Goal: Use online tool/utility: Use online tool/utility

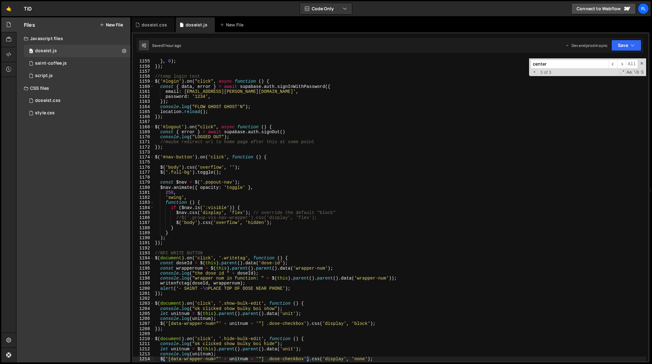
scroll to position [5836, 0]
click at [427, 198] on div "history . replaceState ( null , '' , ' ' ) ; // clears hash } , 0 ) ; }) ; //te…" at bounding box center [400, 210] width 493 height 313
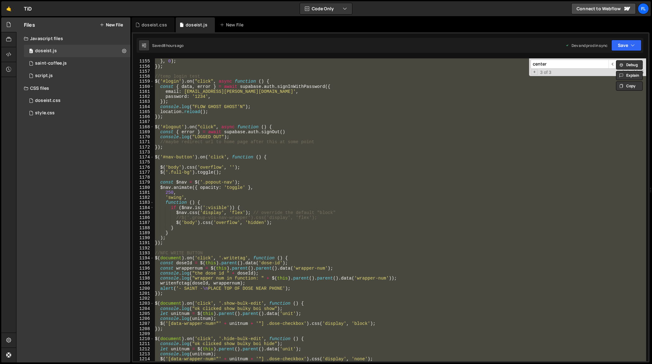
paste textarea
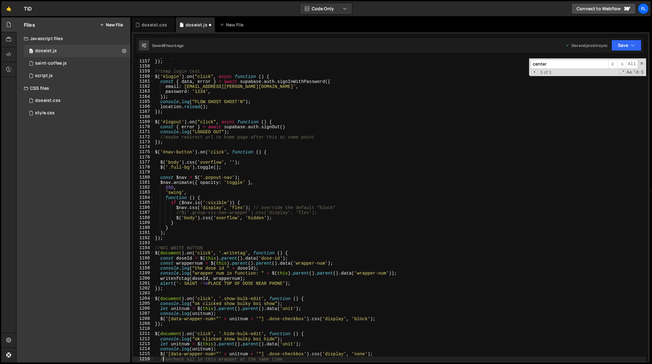
scroll to position [5846, 0]
click at [265, 237] on div "} , 0 ) ; }) ; //temp login test $ ( '#login' ) . on ( "click" , async function…" at bounding box center [400, 210] width 493 height 313
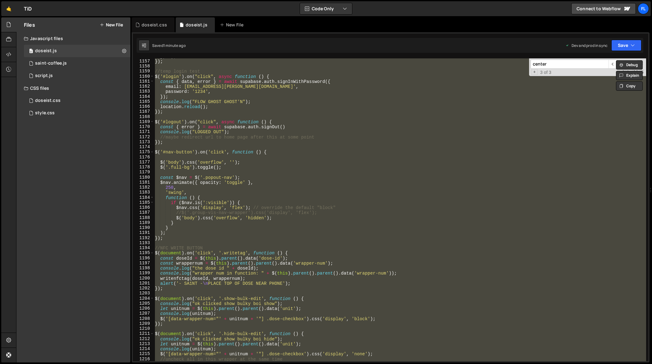
paste textarea
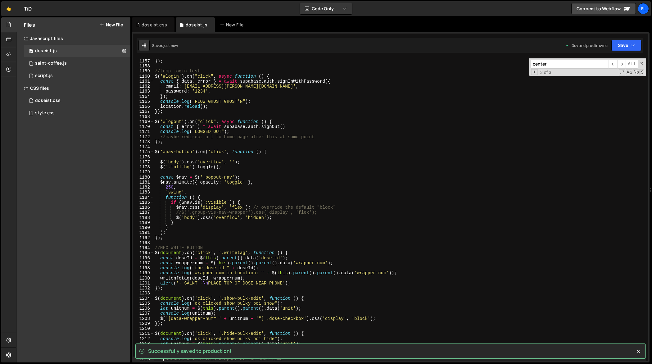
scroll to position [5848, 0]
click at [268, 228] on div "}) ; //temp login test $ ( '#login' ) . on ( "click" , async function ( ) { con…" at bounding box center [400, 213] width 493 height 313
type textarea "}"
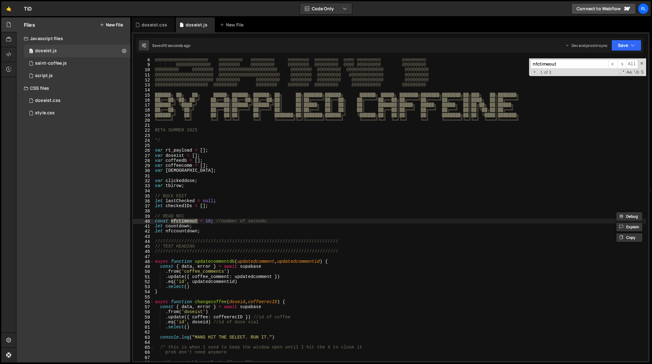
scroll to position [0, 0]
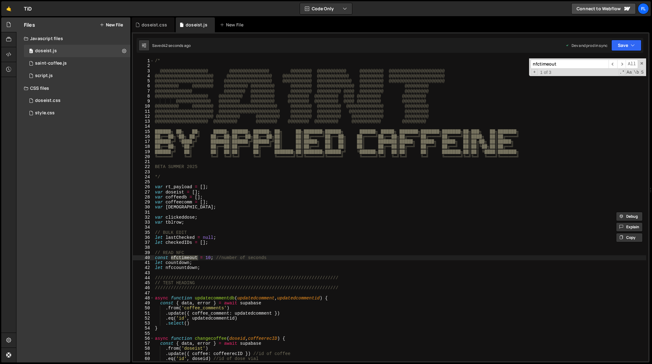
type input "nfctimeout"
click at [207, 259] on div "/* @@@@@@@@@@@@@@@@@@ @@@@@@@@@@@@@@@ @@@@@@@@ @@@@@@@@@@@ @@@@@@@@@ @@@@@@@@@@…" at bounding box center [400, 214] width 493 height 313
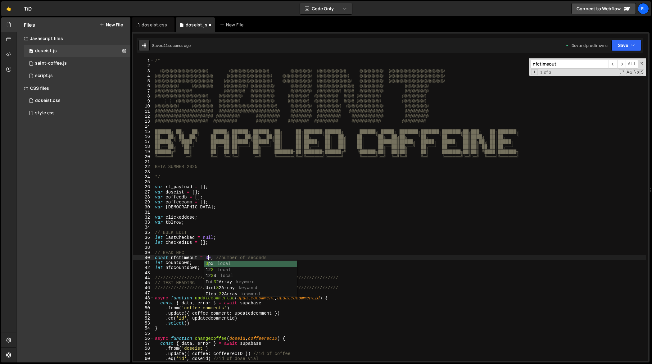
scroll to position [0, 3]
click at [274, 205] on div "/* @@@@@@@@@@@@@@@@@@ @@@@@@@@@@@@@@@ @@@@@@@@ @@@@@@@@@@@ @@@@@@@@@ @@@@@@@@@@…" at bounding box center [400, 214] width 493 height 313
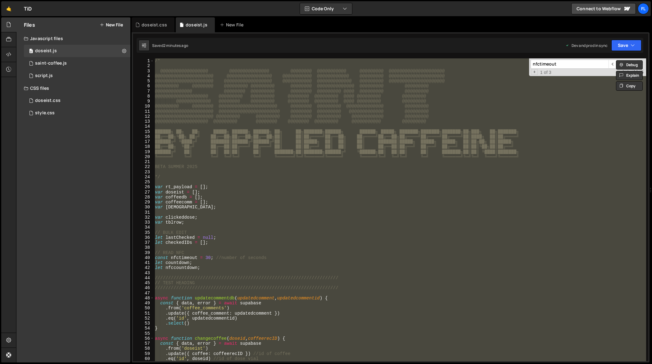
scroll to position [0, 0]
paste textarea
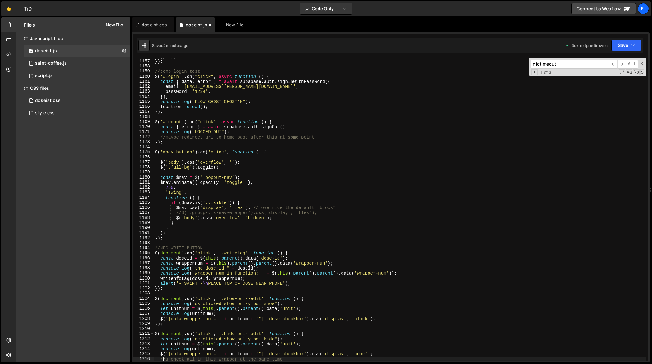
scroll to position [5846, 0]
click at [218, 240] on div "} , 0 ) ; }) ; //temp login test $ ( '#login' ) . on ( "click" , async function…" at bounding box center [400, 210] width 493 height 313
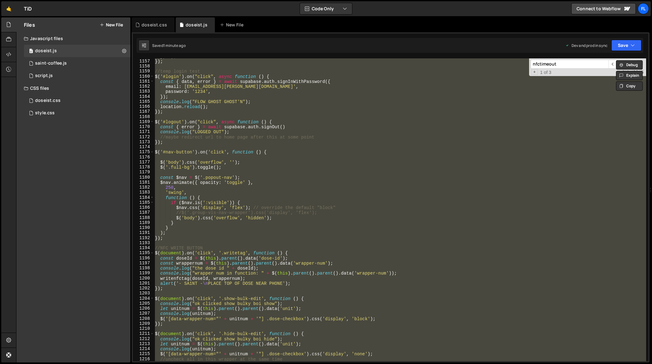
paste textarea
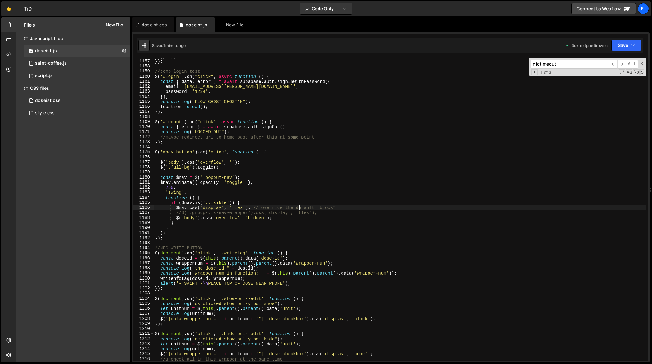
click at [298, 208] on div "} , 0 ) ; }) ; //temp login test $ ( '#login' ) . on ( "click" , async function…" at bounding box center [400, 210] width 493 height 313
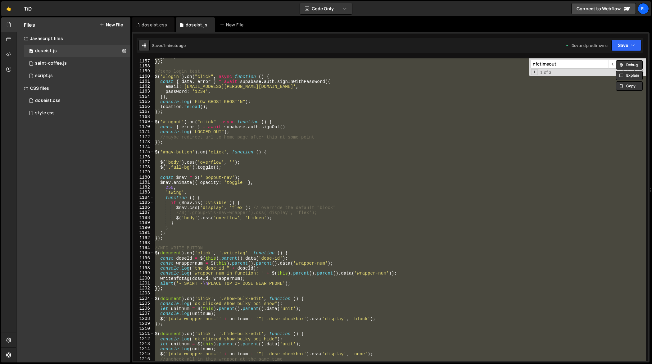
paste textarea
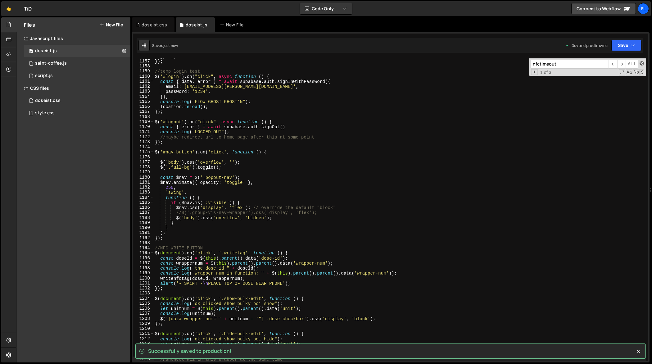
click at [640, 64] on span at bounding box center [642, 63] width 4 height 4
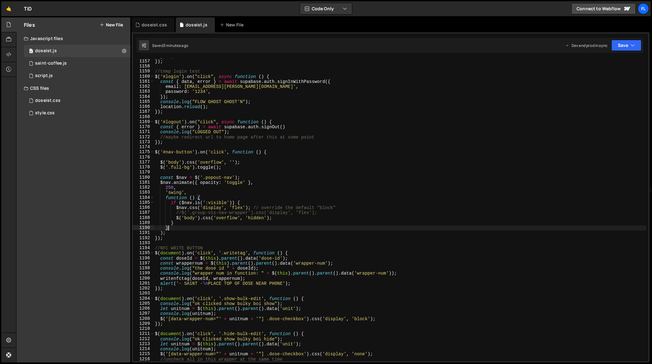
click at [287, 228] on div "} , 0 ) ; }) ; //temp login test $ ( '#login' ) . on ( "click" , async function…" at bounding box center [400, 210] width 493 height 313
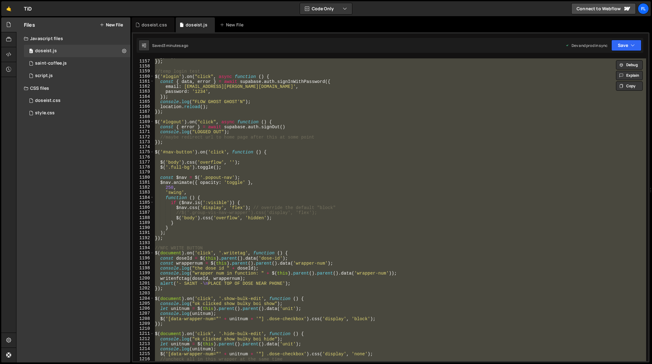
paste textarea
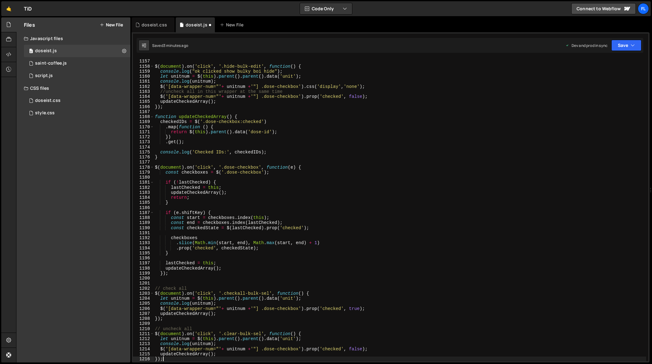
scroll to position [5897, 0]
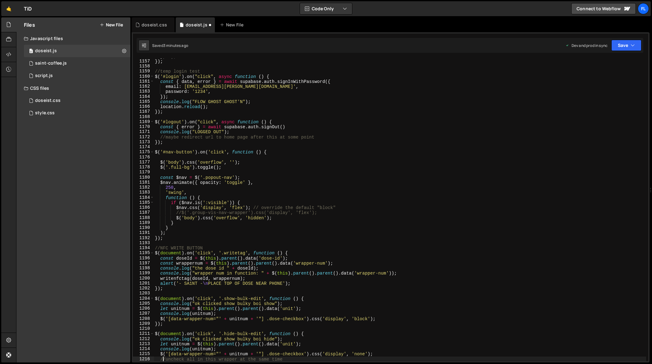
type textarea "//uncheck all in this wrapper at the same time"
click at [382, 174] on div "} , 0 ) ; }) ; //temp login test $ ( '#login' ) . on ( "click" , async function…" at bounding box center [400, 210] width 493 height 313
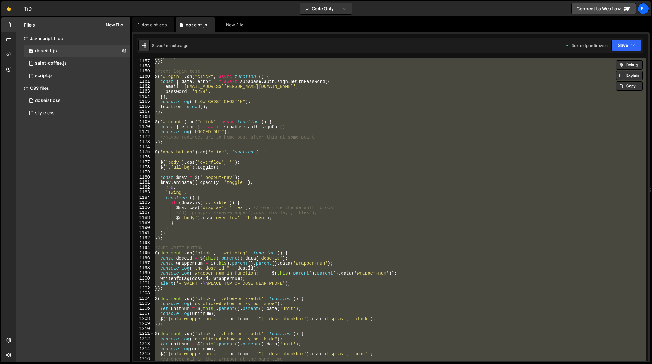
paste textarea
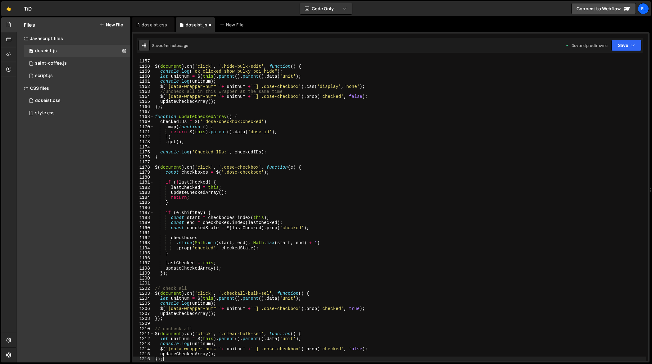
scroll to position [5897, 0]
type textarea "//uncheck all in this wrapper at the same time"
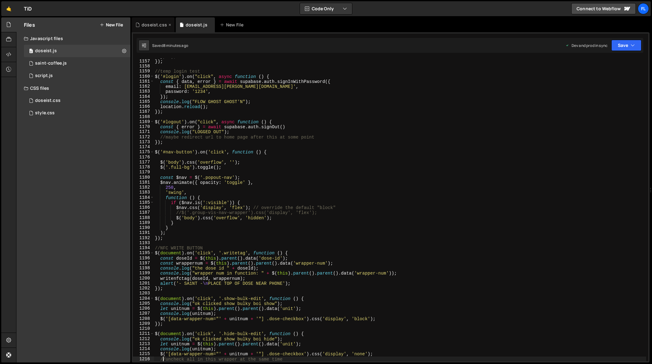
click at [155, 26] on div "doseist.css" at bounding box center [154, 25] width 25 height 6
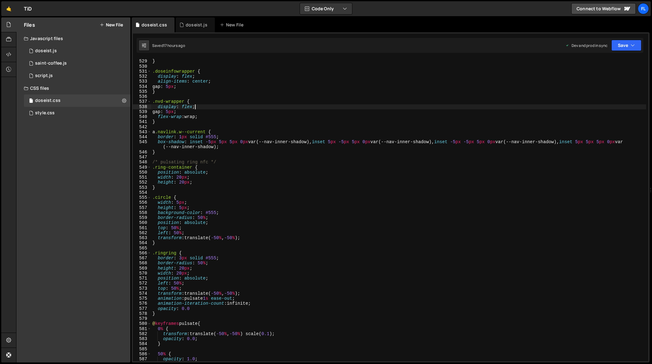
click at [254, 104] on div "background : #d1a99f ; } .doseinfowrapper { display : flex ; align-items : cent…" at bounding box center [398, 210] width 495 height 313
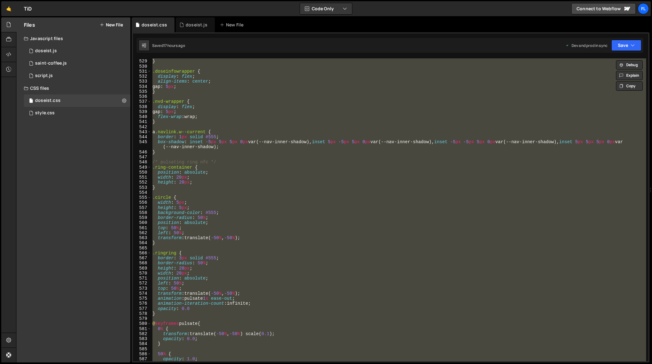
paste textarea
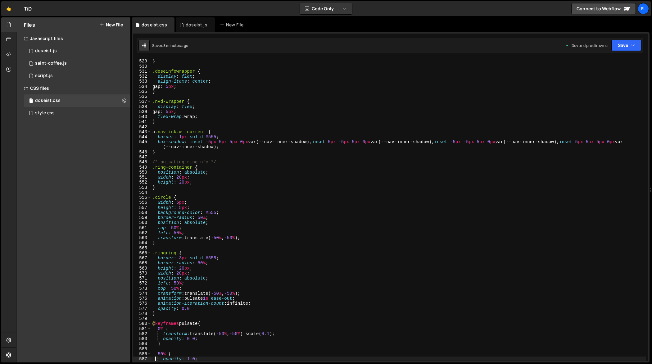
click at [399, 179] on div "background : #d1a99f ; } .doseinfowrapper { display : flex ; align-items : cent…" at bounding box center [398, 210] width 495 height 313
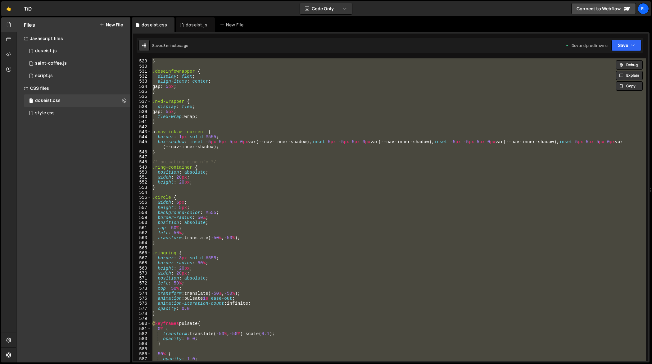
paste textarea
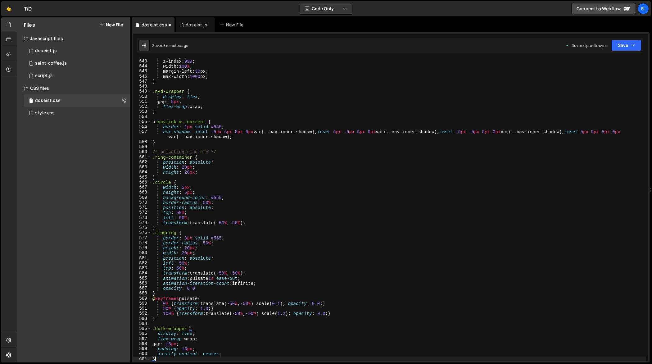
scroll to position [2739, 0]
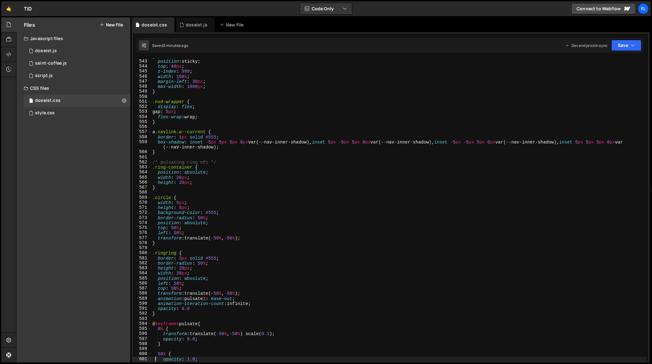
click at [382, 179] on div "gap : 5 px ; position : sticky ; top : 40 px ; z-index : 999 ; width : 100 % ; …" at bounding box center [398, 210] width 495 height 313
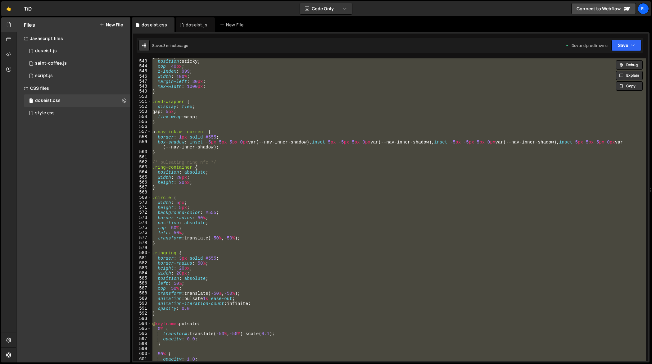
paste textarea
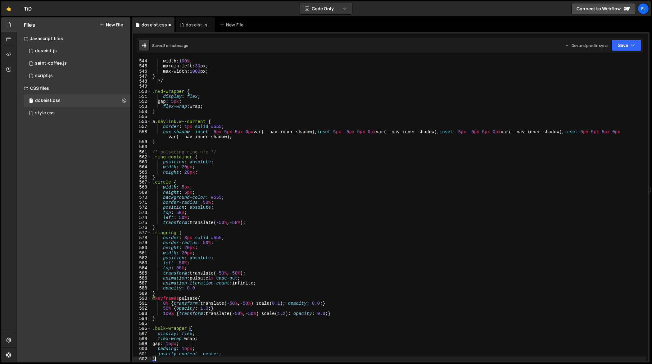
scroll to position [2744, 0]
type textarea "opacity: 1.0;"
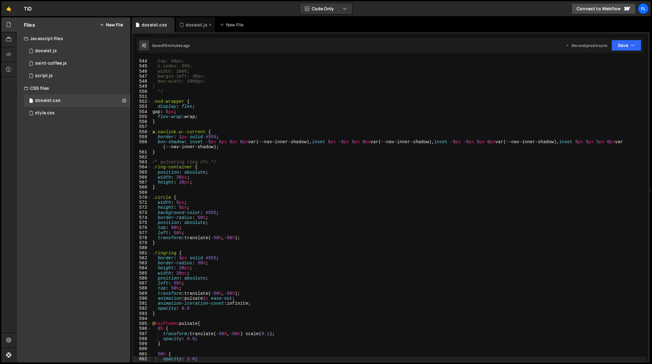
click at [190, 27] on div "doseist.js" at bounding box center [197, 25] width 22 height 6
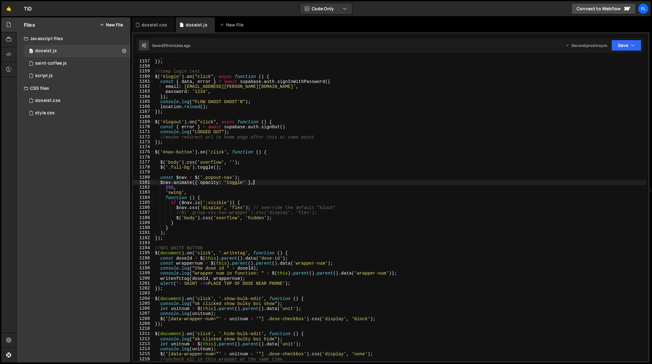
click at [324, 183] on div "} , 0 ) ; }) ; //temp login test $ ( '#login' ) . on ( "click" , async function…" at bounding box center [400, 210] width 493 height 313
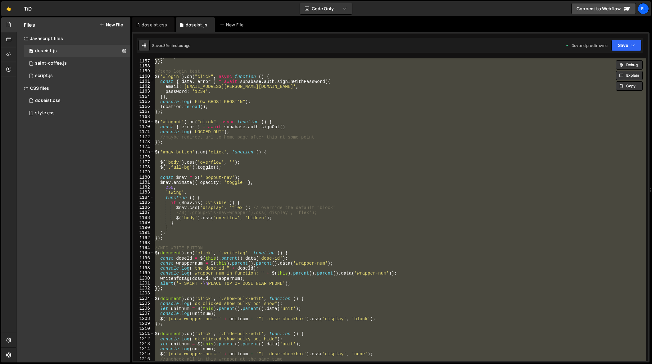
paste textarea
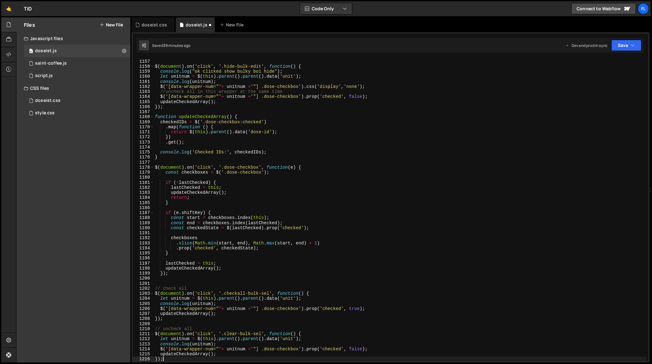
type textarea "//uncheck all in this wrapper at the same time"
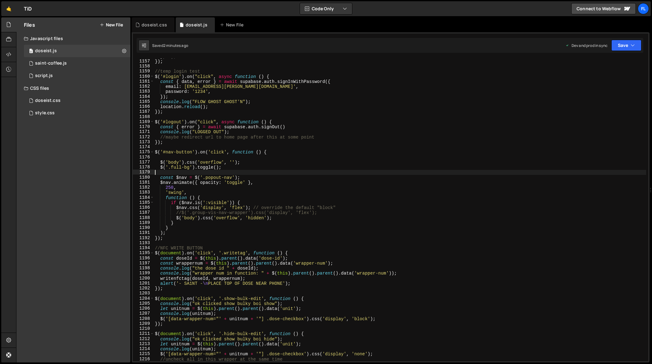
click at [374, 173] on div "} , 0 ) ; }) ; //temp login test $ ( '#login' ) . on ( "click" , async function…" at bounding box center [400, 210] width 493 height 313
click at [144, 27] on div "doseist.css" at bounding box center [154, 25] width 25 height 6
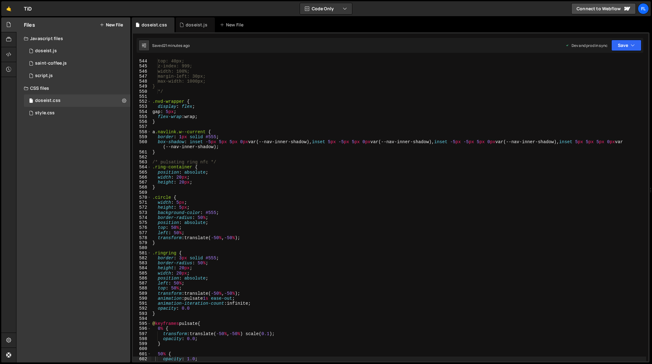
click at [315, 173] on div "position: sticky; top: 40px; z-index: 999; width: 100%; margin-left: 30px; max-…" at bounding box center [398, 210] width 495 height 313
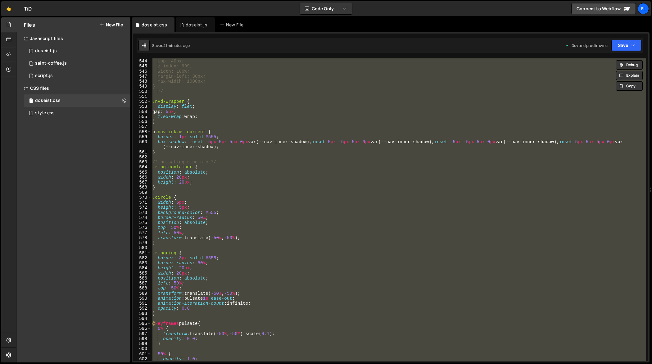
paste textarea
type textarea "}"
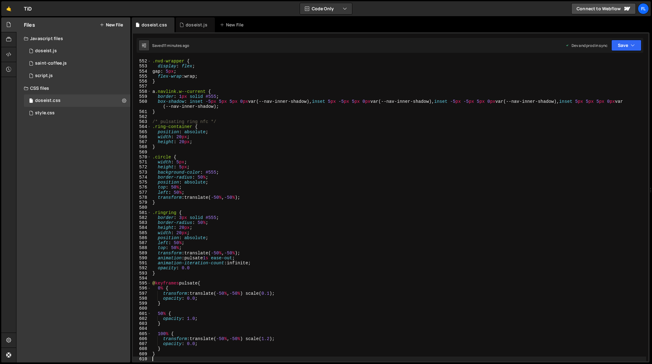
click at [245, 214] on div ".nvd-wrapper { display : flex ; gap : 5 px ; flex-wrap : wrap ; } a .navlink.w-…" at bounding box center [398, 210] width 495 height 313
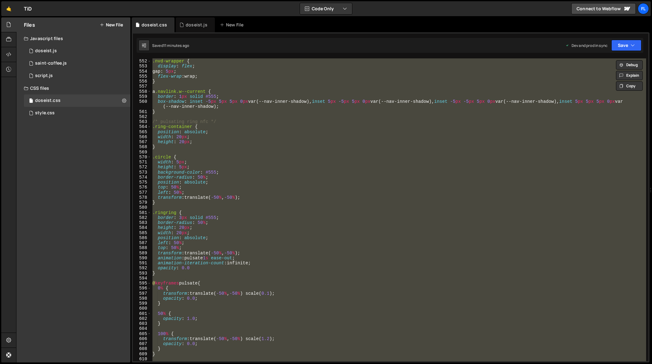
paste textarea
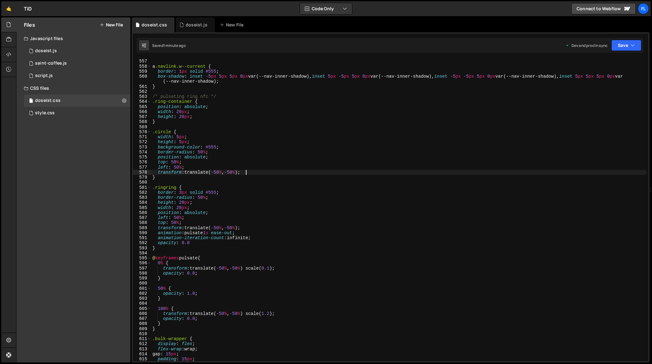
click at [401, 172] on div "} a .navlink.w--current { border : 1 px solid #555 ; box-shadow : inset -5 px 5…" at bounding box center [398, 210] width 495 height 313
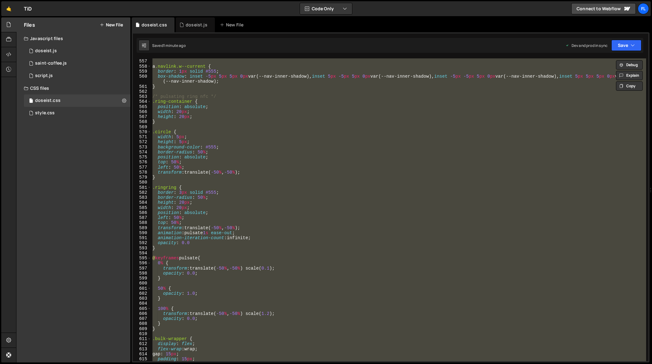
paste textarea
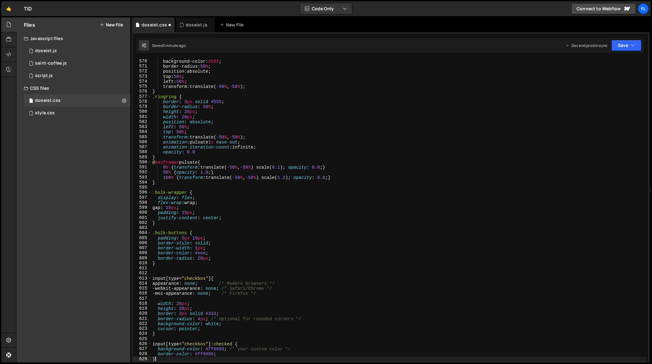
scroll to position [2880, 0]
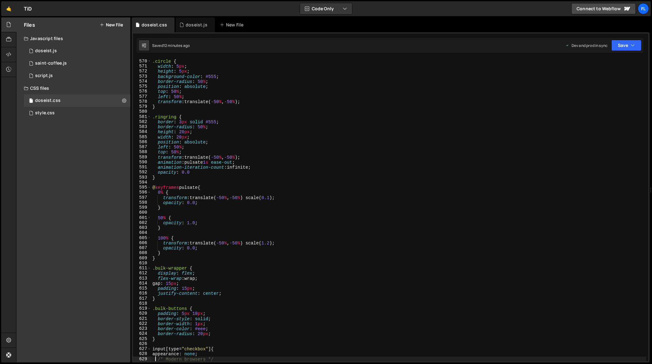
click at [369, 174] on div ".circle { width : 5 px ; height : 5 px ; background-color : #555 ; border-radiu…" at bounding box center [398, 210] width 495 height 313
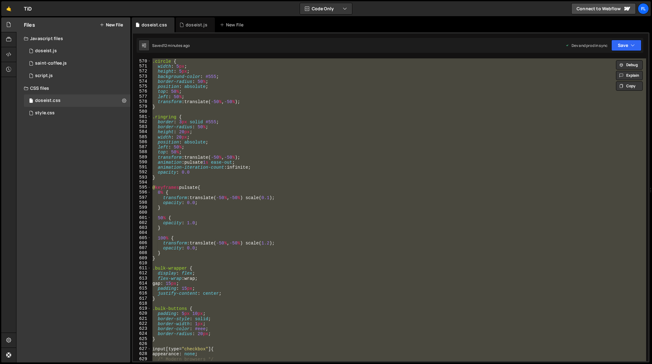
paste textarea "*/"
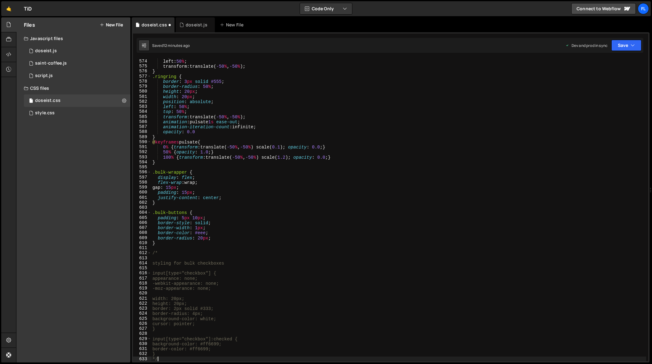
scroll to position [2900, 0]
type textarea "-webkit-appearance: none;"
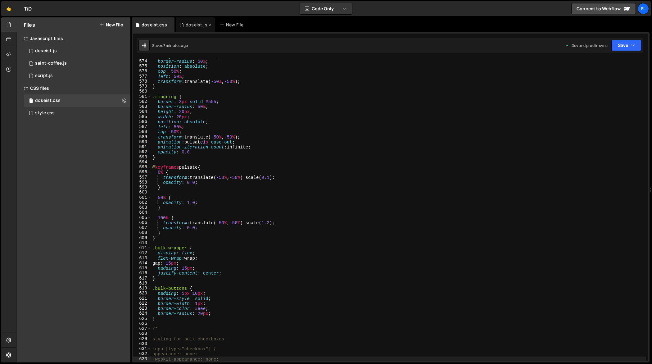
click at [193, 29] on div "doseist.js" at bounding box center [195, 24] width 39 height 15
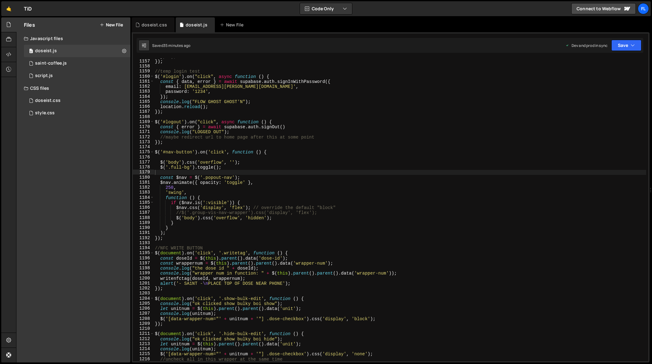
click at [288, 151] on div "} , 0 ) ; }) ; //temp login test $ ( '#login' ) . on ( "click" , async function…" at bounding box center [400, 210] width 493 height 313
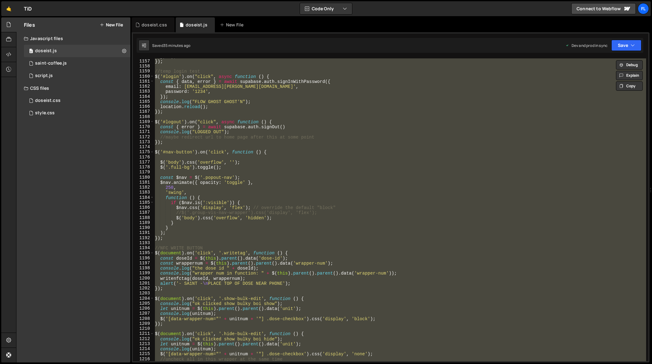
paste textarea
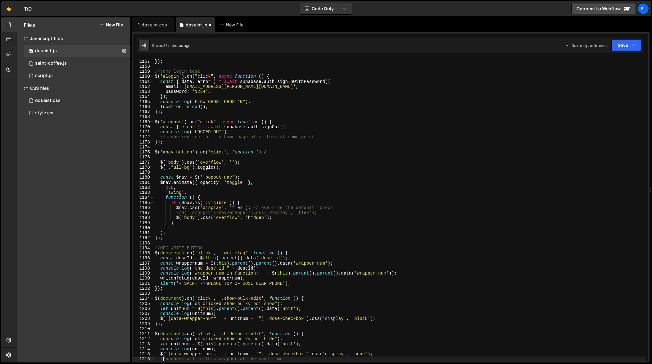
scroll to position [5862, 0]
click at [404, 175] on div "} , 0 ) ; }) ; //temp login test $ ( '#login' ) . on ( "click" , async function…" at bounding box center [400, 210] width 493 height 313
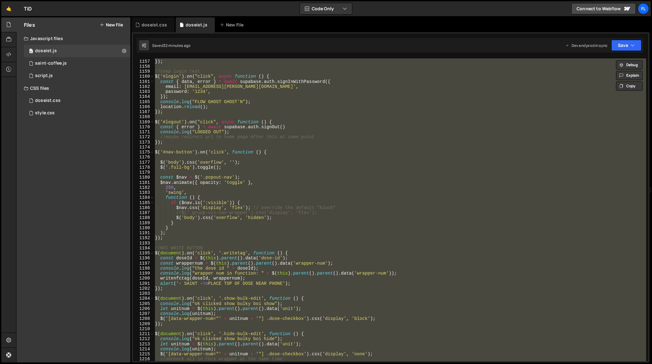
paste textarea
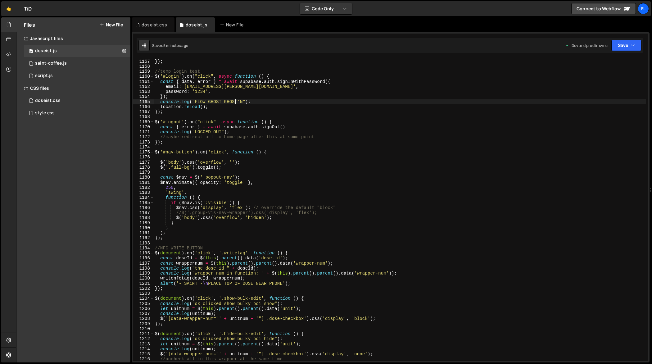
click at [235, 100] on div "} , 0 ) ; }) ; //temp login test $ ( '#login' ) . on ( "click" , async function…" at bounding box center [400, 210] width 493 height 313
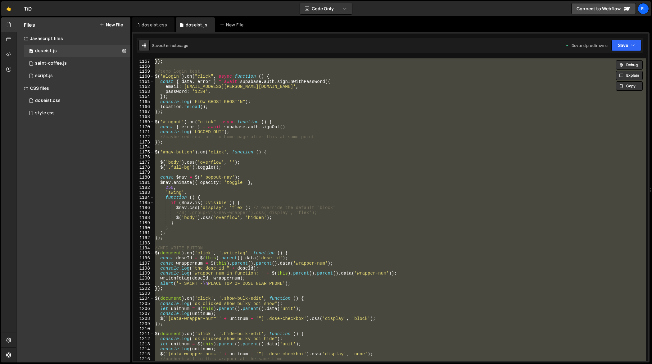
paste textarea
type textarea "});"
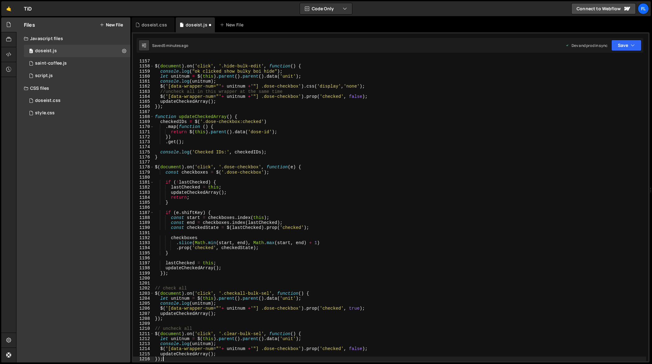
scroll to position [5912, 0]
click at [164, 28] on div "doseist.css" at bounding box center [154, 25] width 25 height 6
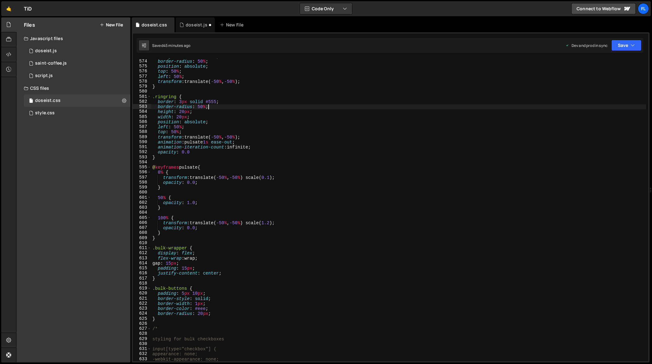
click at [226, 106] on div "background-color : #555 ; border-radius : 50 % ; position : absolute ; top : 50…" at bounding box center [398, 210] width 495 height 313
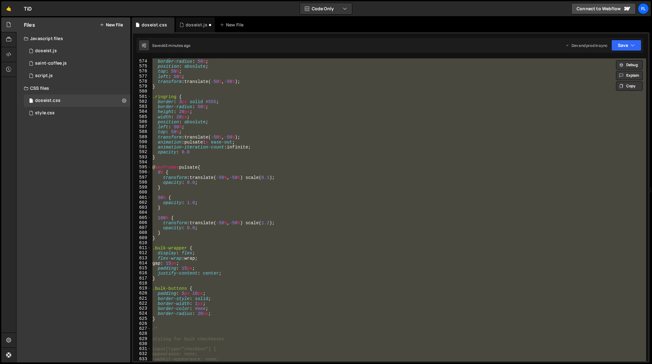
paste textarea
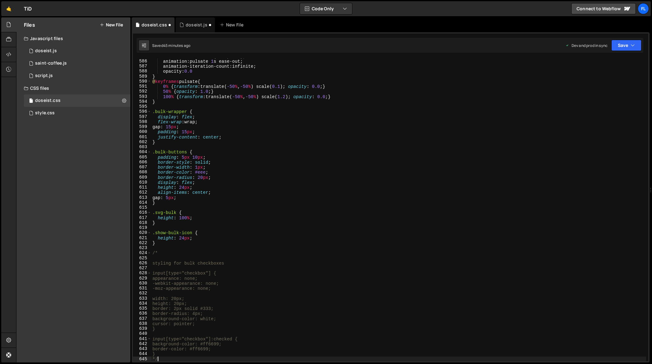
scroll to position [2961, 0]
type textarea "-webkit-appearance: none;"
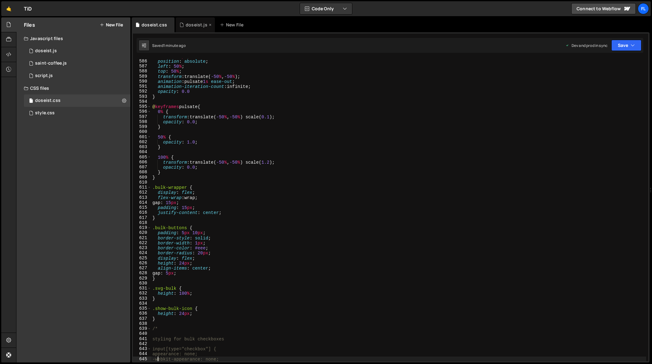
click at [197, 25] on div "doseist.js" at bounding box center [197, 25] width 22 height 6
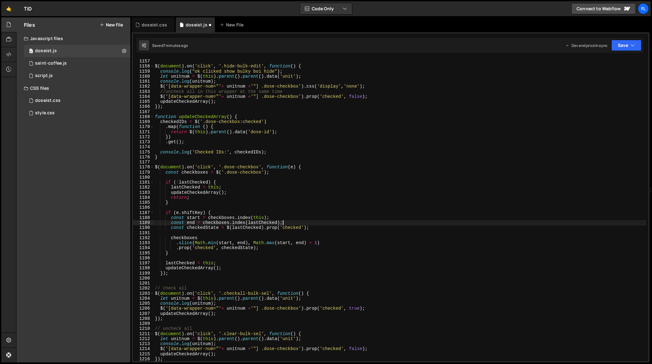
click at [348, 223] on div "}) ; $ ( document ) . on ( 'click' , '.hide-bulk-edit' , function ( ) { console…" at bounding box center [400, 210] width 493 height 313
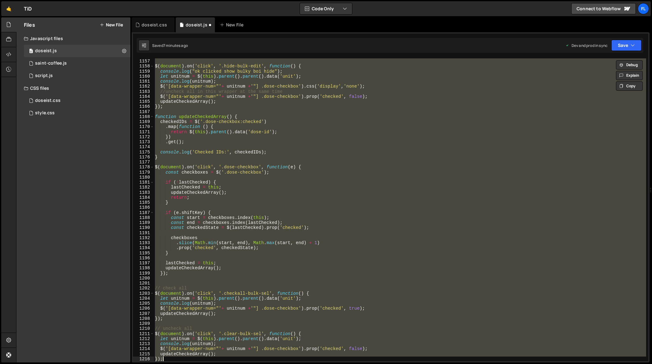
click at [627, 52] on div "Saved 7 minutes ago Dev and prod in sync Upgrade to Edit Save Save to Staging S…" at bounding box center [390, 45] width 507 height 15
click at [625, 47] on button "Save" at bounding box center [626, 45] width 30 height 11
click at [610, 87] on div "Saved 7 minutes ago" at bounding box center [605, 87] width 65 height 7
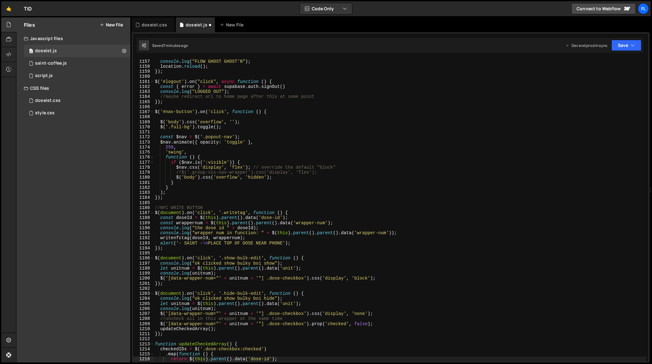
scroll to position [5862, 0]
click at [295, 187] on div "}) ; console . log ( "FLOW GHOST GHOST'N" ) ; location . reload ( ) ; }) ; $ ( …" at bounding box center [400, 210] width 493 height 313
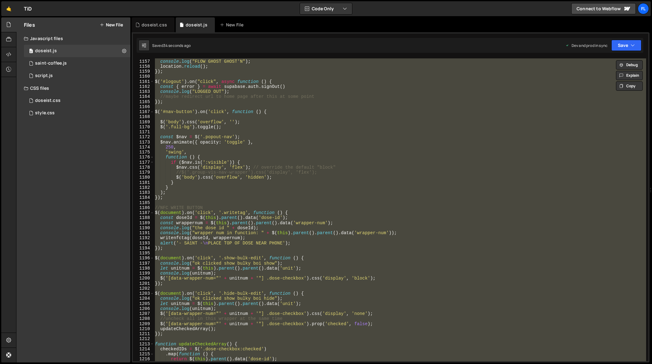
paste textarea
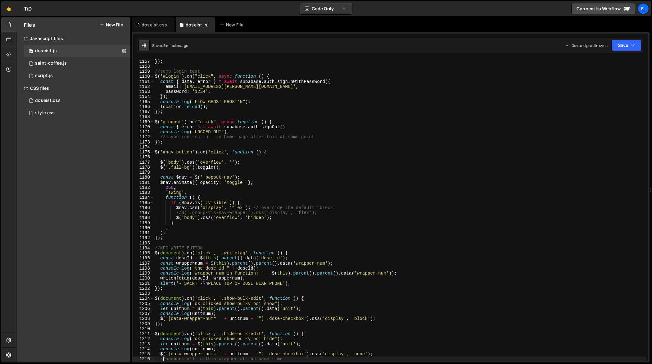
click at [271, 220] on div "} , 0 ) ; }) ; //temp login test $ ( '#login' ) . on ( "click" , async function…" at bounding box center [400, 210] width 493 height 313
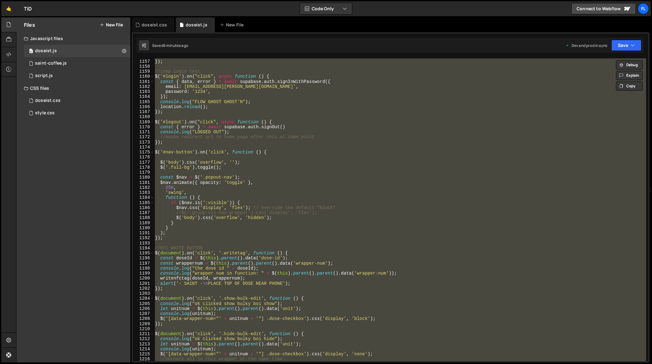
paste textarea
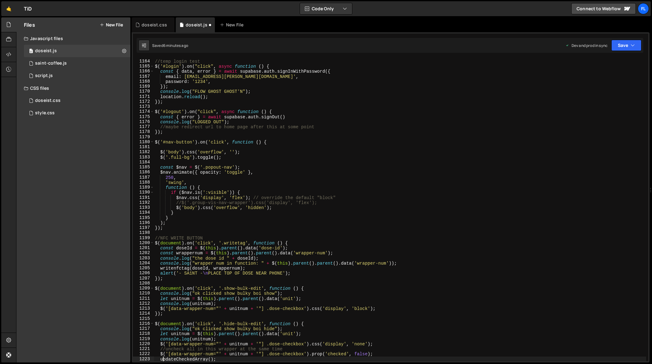
scroll to position [5907, 0]
click at [232, 192] on div "//temp login test $ ( '#login' ) . on ( "click" , async function ( ) { const { …" at bounding box center [400, 210] width 493 height 313
type textarea "if ($[DOMAIN_NAME](':visible')) {"
click at [156, 26] on div "doseist.css" at bounding box center [154, 25] width 25 height 6
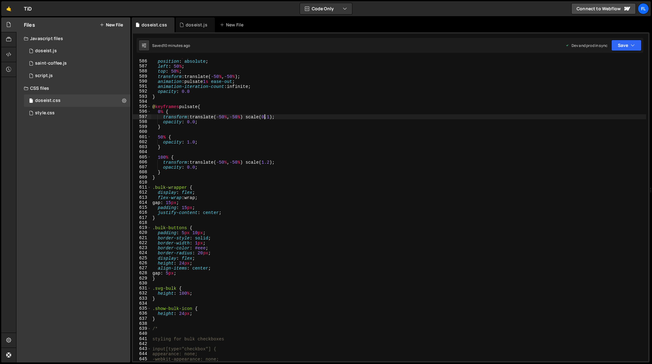
click at [265, 115] on div "width : 20 px ; position : absolute ; left : 50 % ; top : 50 % ; transform : tr…" at bounding box center [398, 210] width 495 height 313
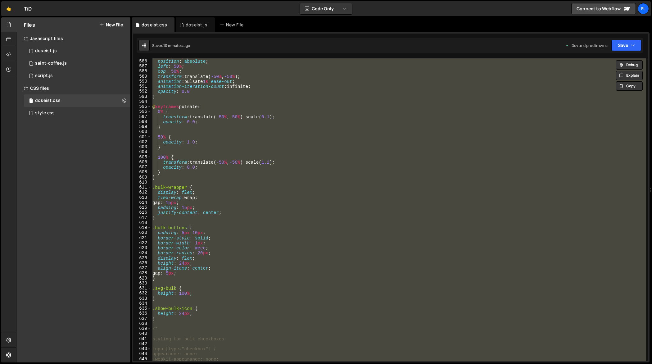
paste textarea
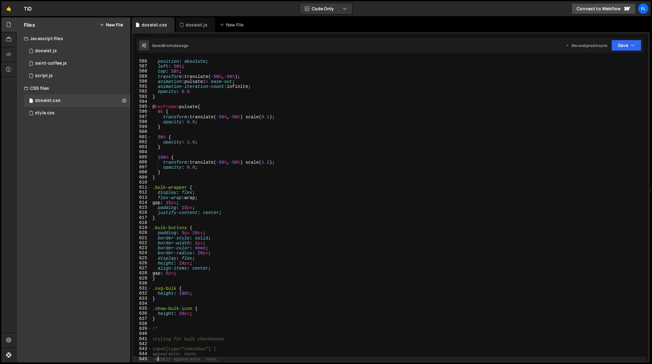
click at [273, 209] on div "width : 20 px ; position : absolute ; left : 50 % ; top : 50 % ; transform : tr…" at bounding box center [398, 210] width 495 height 313
type textarea "padding: 15px;"
click at [195, 25] on div "doseist.js" at bounding box center [197, 25] width 22 height 6
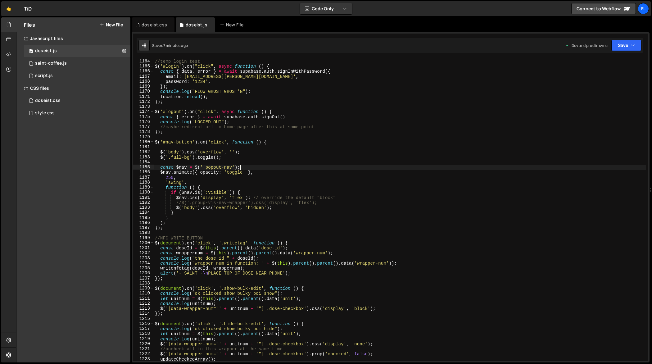
click at [286, 166] on div "//temp login test $ ( '#login' ) . on ( "click" , async function ( ) { const { …" at bounding box center [400, 210] width 493 height 313
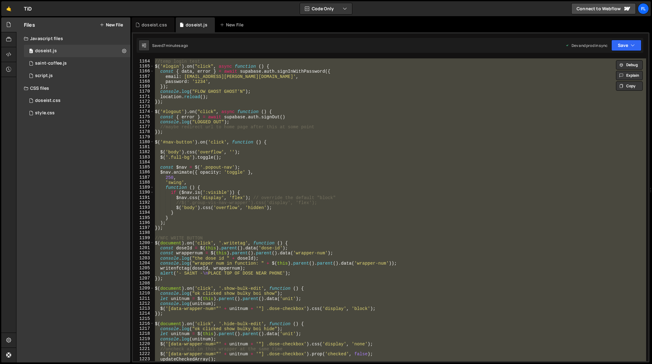
paste textarea
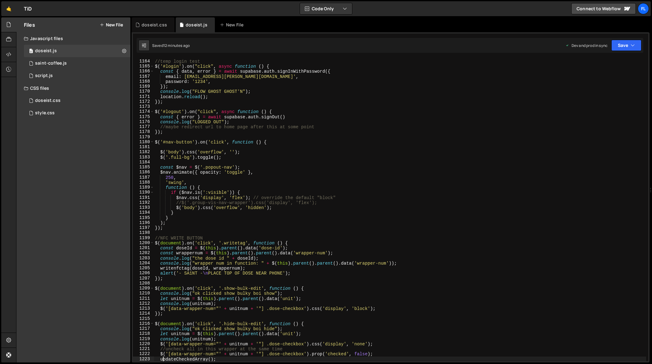
click at [345, 188] on div "//temp login test $ ( '#login' ) . on ( "click" , async function ( ) { const { …" at bounding box center [400, 210] width 493 height 313
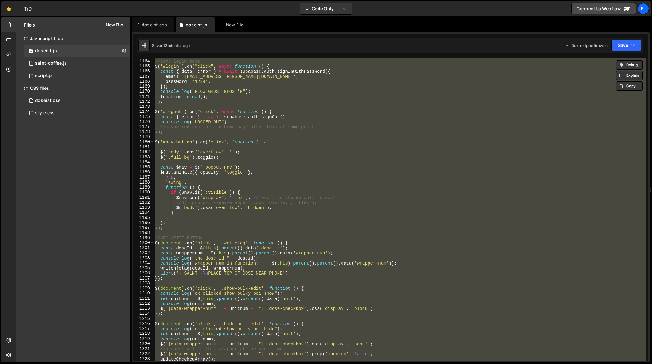
paste textarea
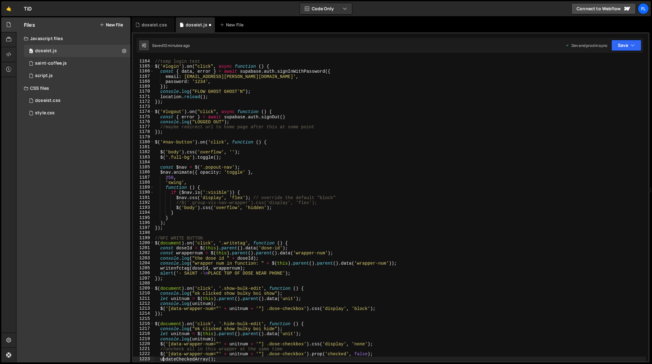
scroll to position [5927, 0]
click at [361, 176] on div "//temp login test $ ( '#login' ) . on ( "click" , async function ( ) { const { …" at bounding box center [400, 210] width 493 height 313
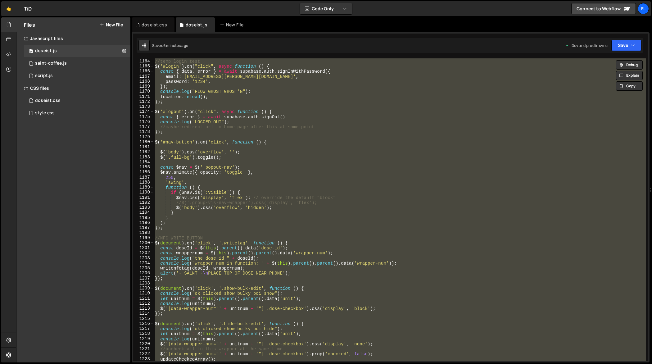
paste textarea
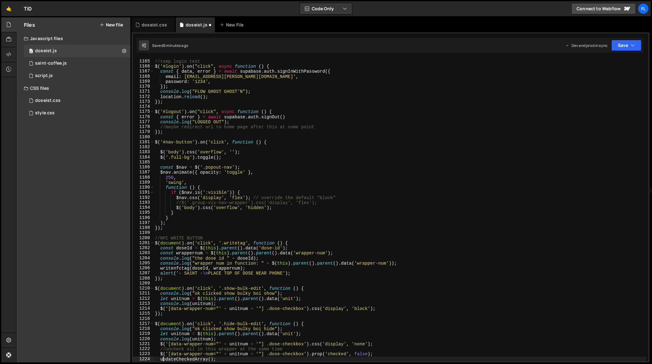
type textarea "updateCheckedArray();"
click at [158, 31] on div "doseist.css" at bounding box center [153, 24] width 43 height 15
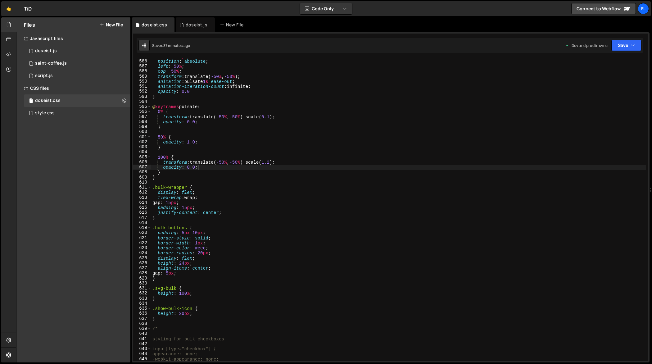
click at [230, 169] on div "width : 20 px ; position : absolute ; left : 50 % ; top : 50 % ; transform : tr…" at bounding box center [398, 210] width 495 height 313
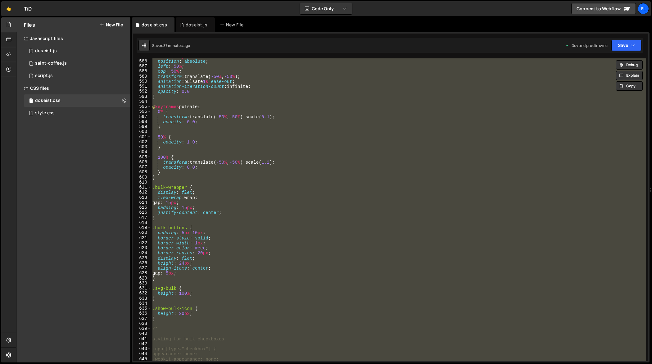
paste textarea
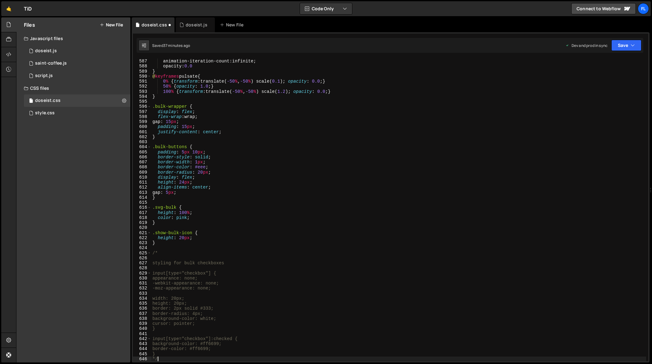
scroll to position [2966, 0]
type textarea "-webkit-appearance: none;"
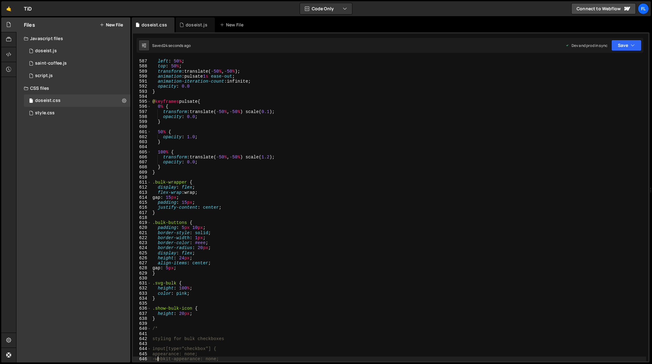
click at [256, 219] on div "position : absolute ; left : 50 % ; top : 50 % ; transform : translate( -50 % ,…" at bounding box center [398, 210] width 495 height 313
click at [190, 31] on div "doseist.js" at bounding box center [195, 24] width 39 height 15
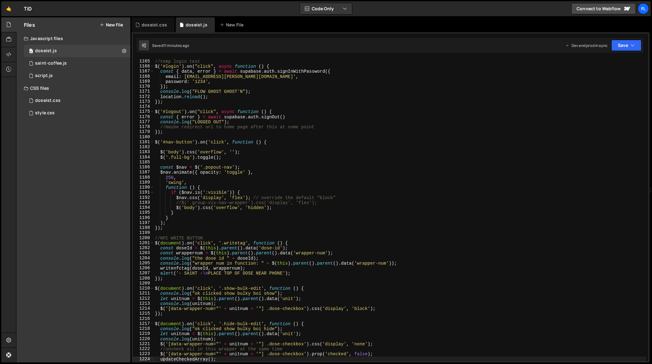
click at [311, 206] on div "//temp login test $ ( '#login' ) . on ( "click" , async function ( ) { const { …" at bounding box center [400, 210] width 493 height 313
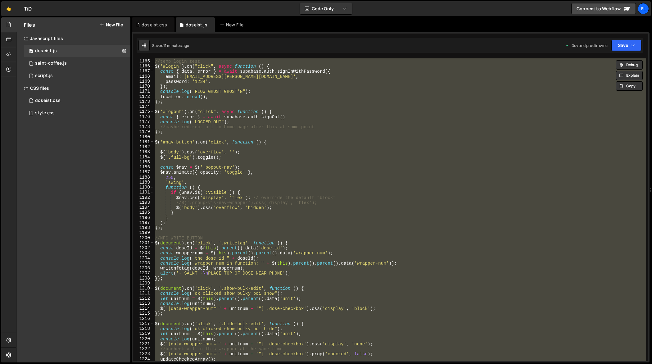
paste textarea
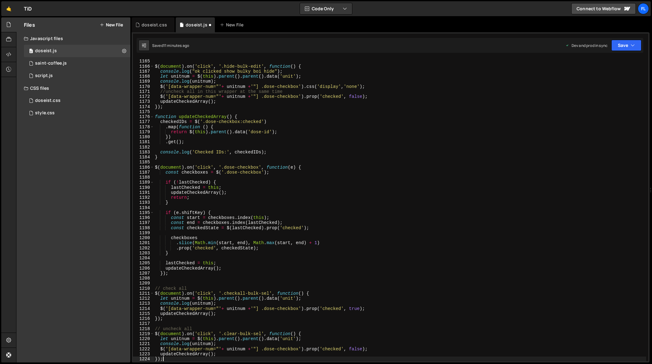
scroll to position [5947, 0]
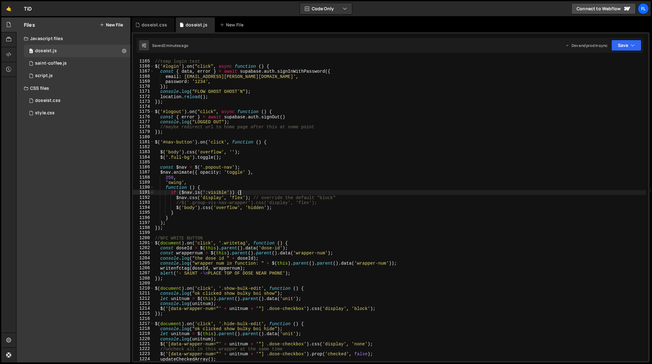
click at [365, 192] on div "//temp login test $ ( '#login' ) . on ( "click" , async function ( ) { const { …" at bounding box center [400, 210] width 493 height 313
type textarea "if ($[DOMAIN_NAME](':visible')) {"
click at [156, 22] on div "doseist.css" at bounding box center [154, 25] width 25 height 6
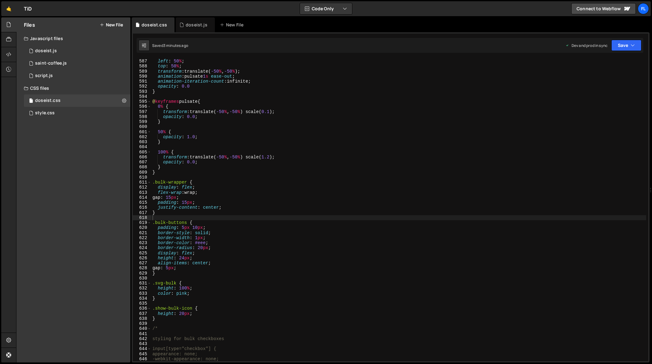
click at [257, 135] on div "position : absolute ; left : 50 % ; top : 50 % ; transform : translate( -50 % ,…" at bounding box center [398, 210] width 495 height 313
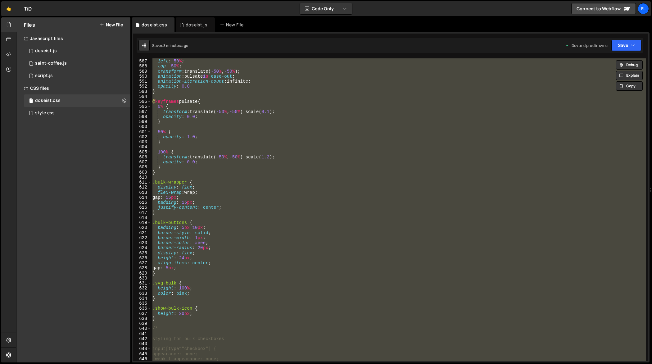
paste textarea
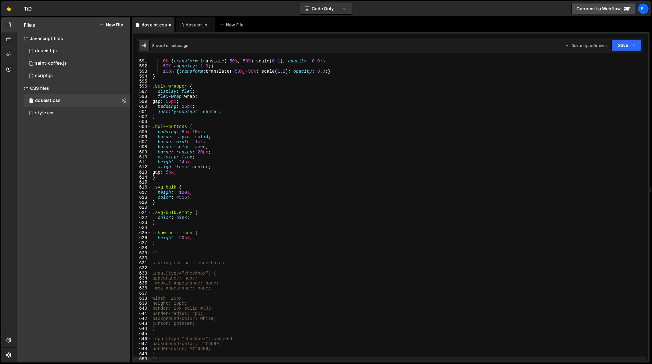
scroll to position [2986, 0]
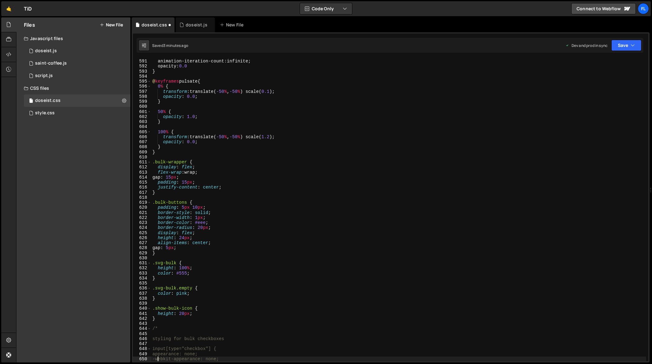
type textarea "-webkit-appearance: none;"
click at [192, 28] on div "doseist.js" at bounding box center [195, 24] width 39 height 15
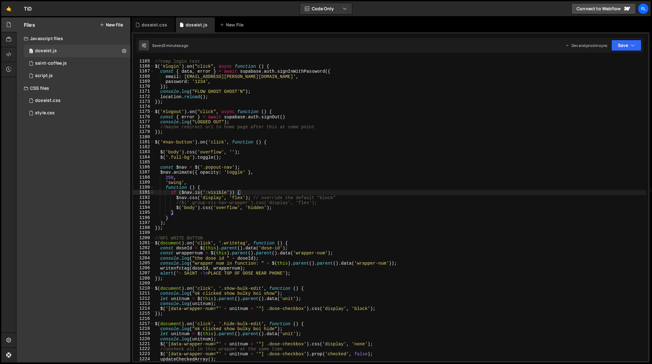
click at [267, 170] on div "//temp login test $ ( '#login' ) . on ( "click" , async function ( ) { const { …" at bounding box center [400, 210] width 493 height 313
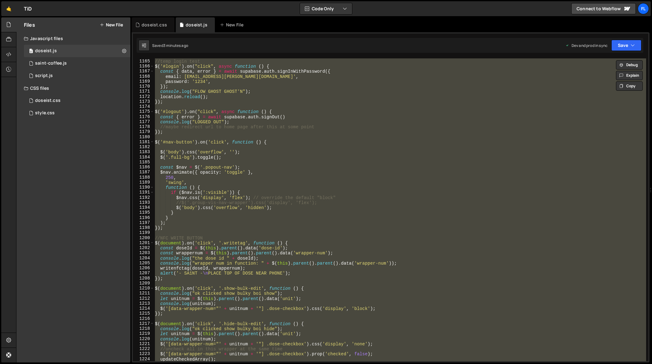
paste textarea
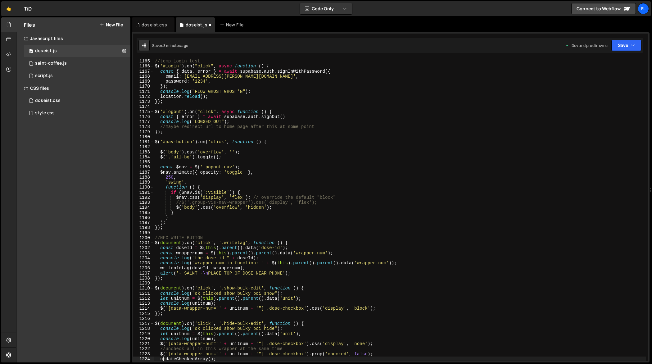
type textarea "updateCheckedArray();"
click at [158, 25] on div "doseist.css" at bounding box center [154, 25] width 25 height 6
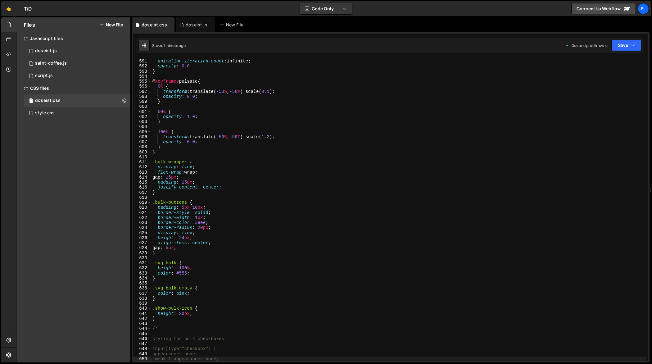
click at [248, 134] on div "animation : pulsate 1 s ease-out ; animation-iteration-count : infinite ; opaci…" at bounding box center [398, 210] width 495 height 313
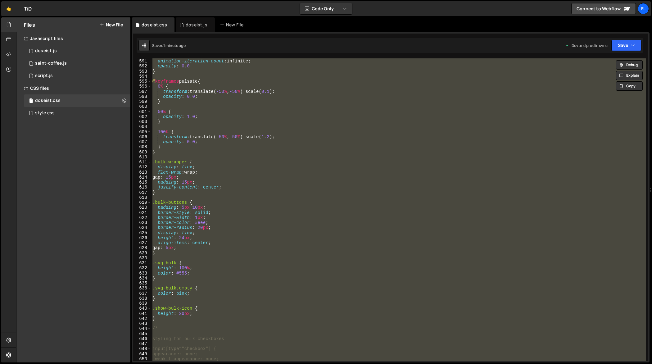
paste textarea
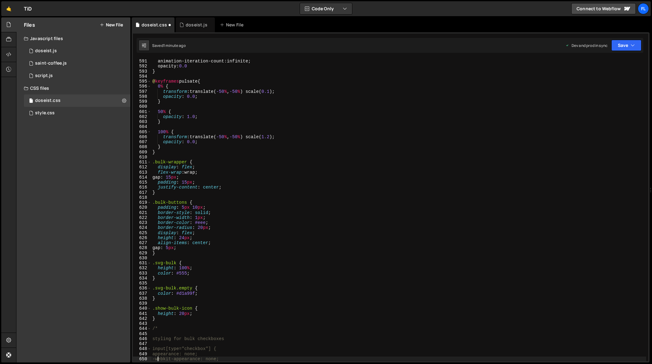
type textarea "-webkit-appearance: none;"
